Goal: Task Accomplishment & Management: Manage account settings

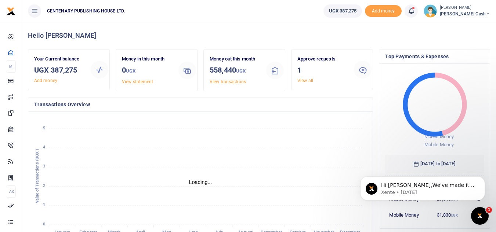
click at [415, 10] on icon at bounding box center [411, 11] width 7 height 8
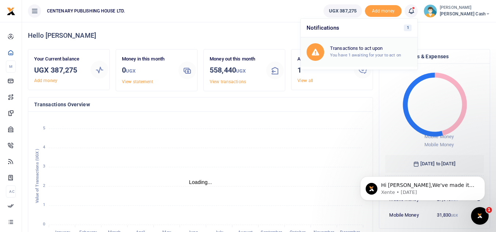
click at [384, 50] on h6 "Transactions to act upon" at bounding box center [371, 49] width 82 height 6
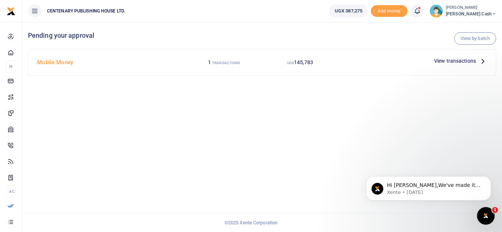
click at [479, 61] on icon at bounding box center [483, 61] width 8 height 8
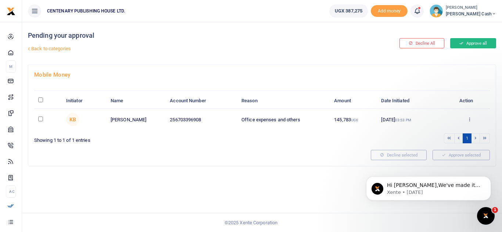
click at [468, 42] on button "Approve all" at bounding box center [473, 43] width 46 height 10
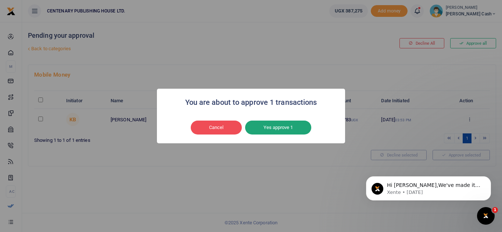
click at [273, 129] on button "Yes approve 1" at bounding box center [278, 128] width 66 height 14
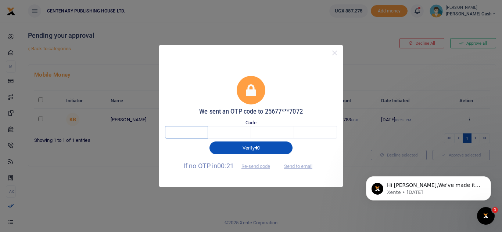
click at [185, 131] on input "text" at bounding box center [186, 132] width 43 height 12
type input "3"
type input "5"
type input "6"
type input "4"
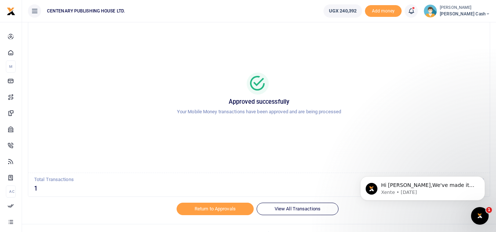
scroll to position [31, 0]
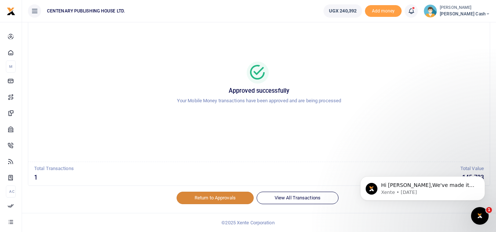
click at [221, 197] on link "Return to Approvals" at bounding box center [215, 198] width 77 height 12
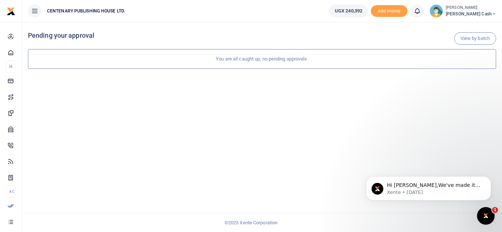
click at [443, 12] on img at bounding box center [435, 10] width 13 height 13
click at [462, 67] on link "Logout" at bounding box center [445, 67] width 58 height 10
